Goal: Find specific page/section: Find specific page/section

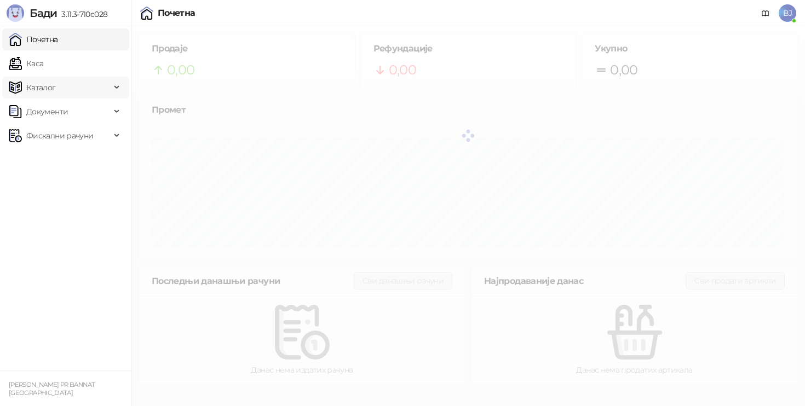
click at [68, 87] on span "Каталог" at bounding box center [60, 88] width 102 height 22
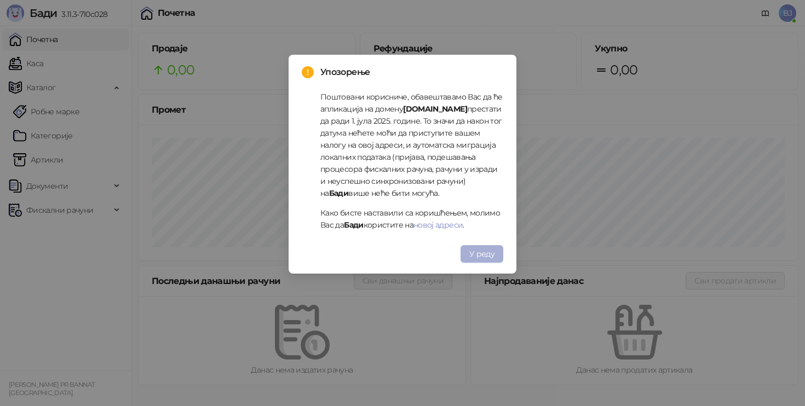
click at [478, 257] on span "У реду" at bounding box center [481, 254] width 25 height 10
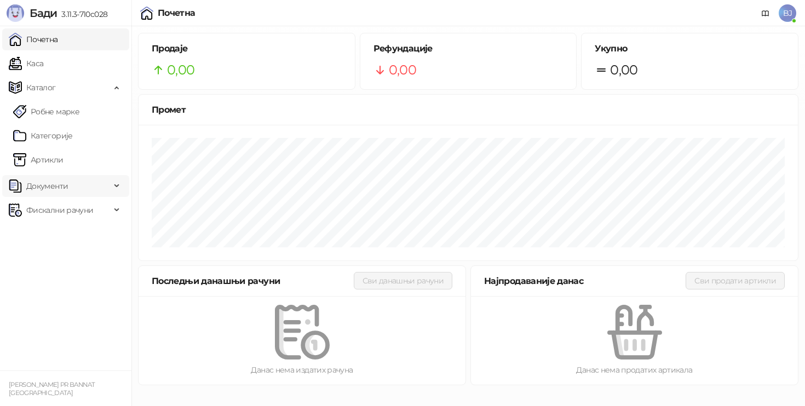
click at [67, 182] on span "Документи" at bounding box center [60, 186] width 102 height 22
click at [74, 269] on span "Фискални рачуни" at bounding box center [59, 261] width 67 height 22
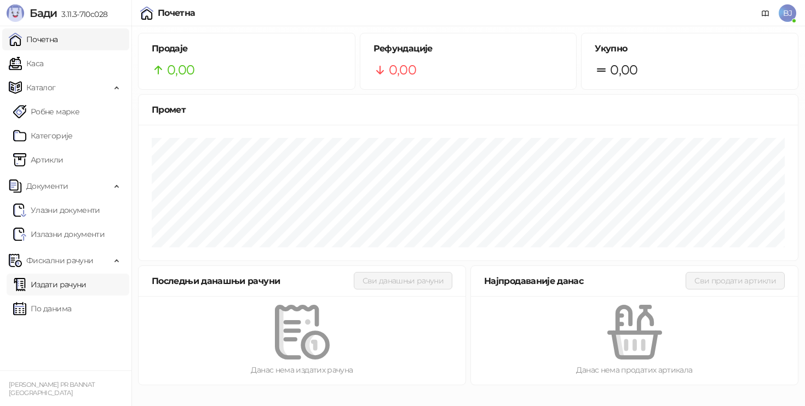
click at [71, 282] on link "Издати рачуни" at bounding box center [49, 285] width 73 height 22
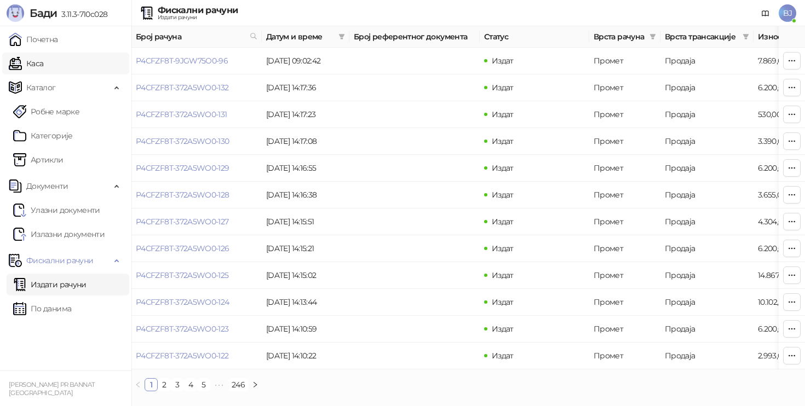
click at [36, 61] on link "Каса" at bounding box center [26, 64] width 35 height 22
